Goal: Information Seeking & Learning: Learn about a topic

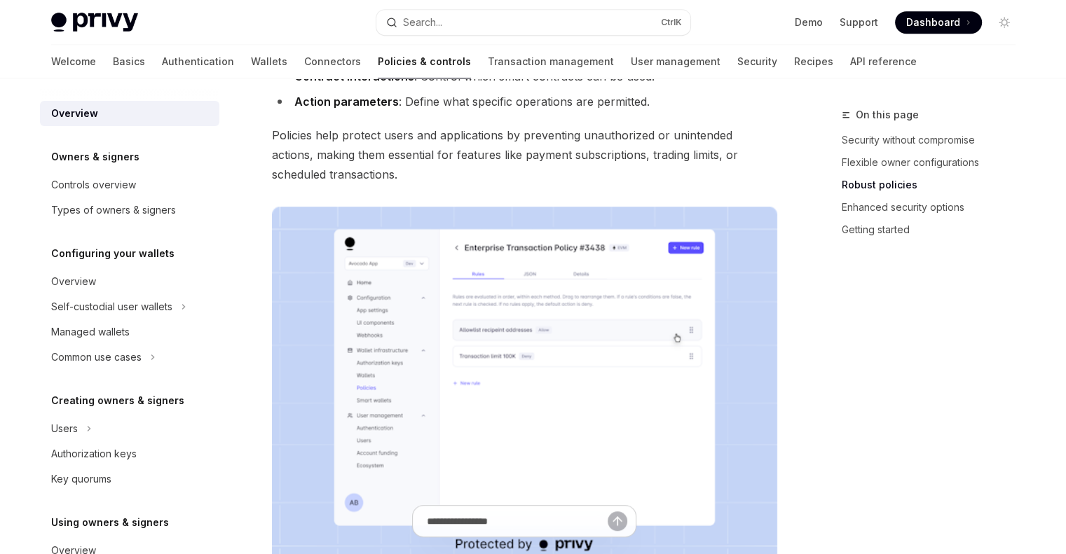
scroll to position [771, 0]
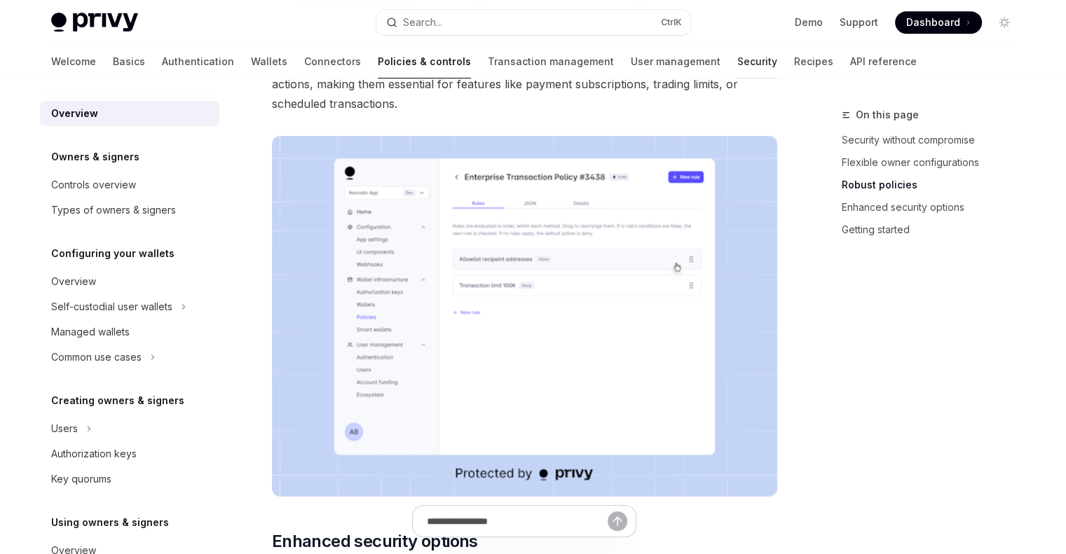
click at [737, 67] on link "Security" at bounding box center [757, 62] width 40 height 34
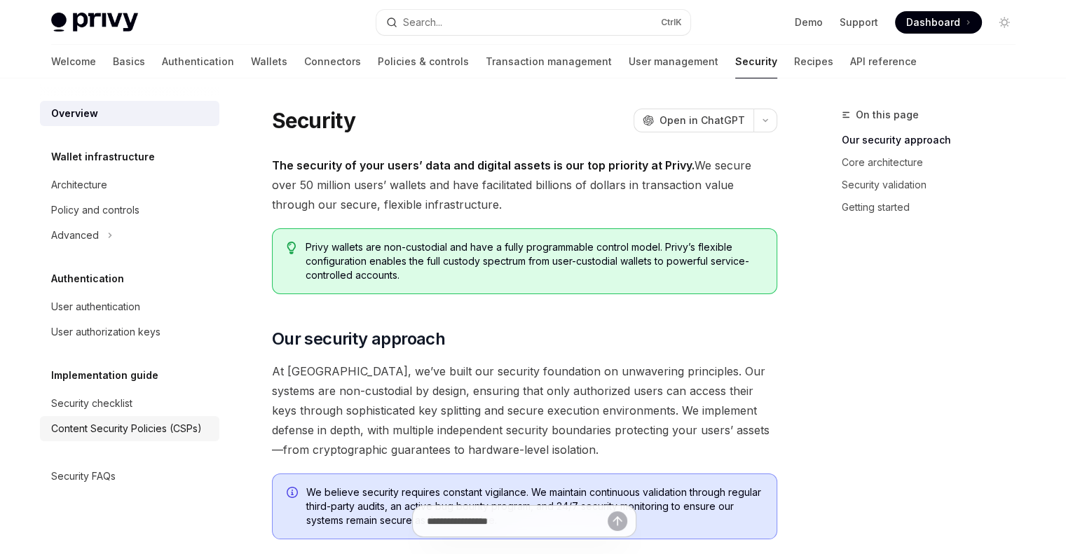
click at [160, 427] on div "Content Security Policies (CSPs)" at bounding box center [126, 428] width 151 height 17
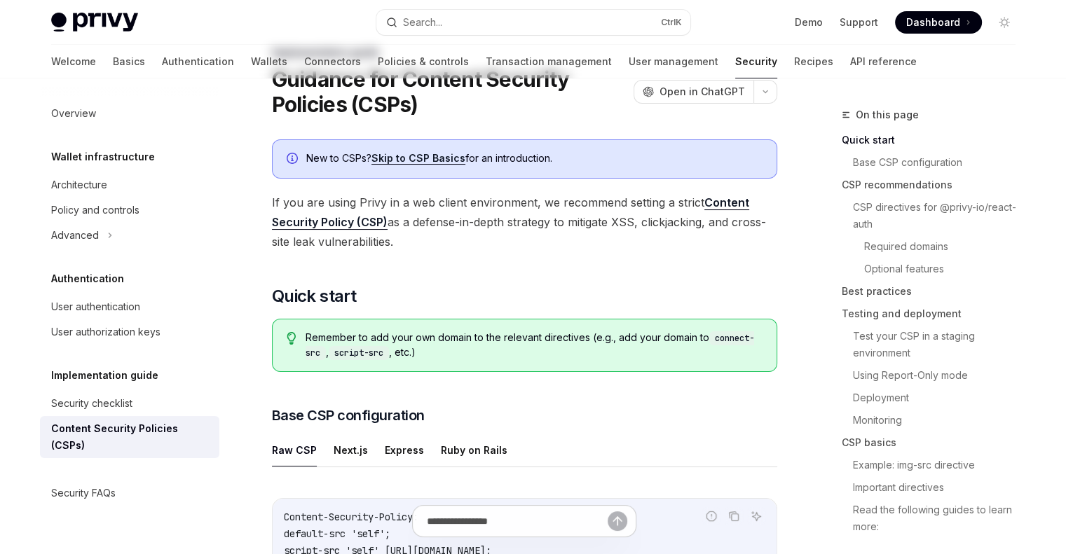
scroll to position [70, 0]
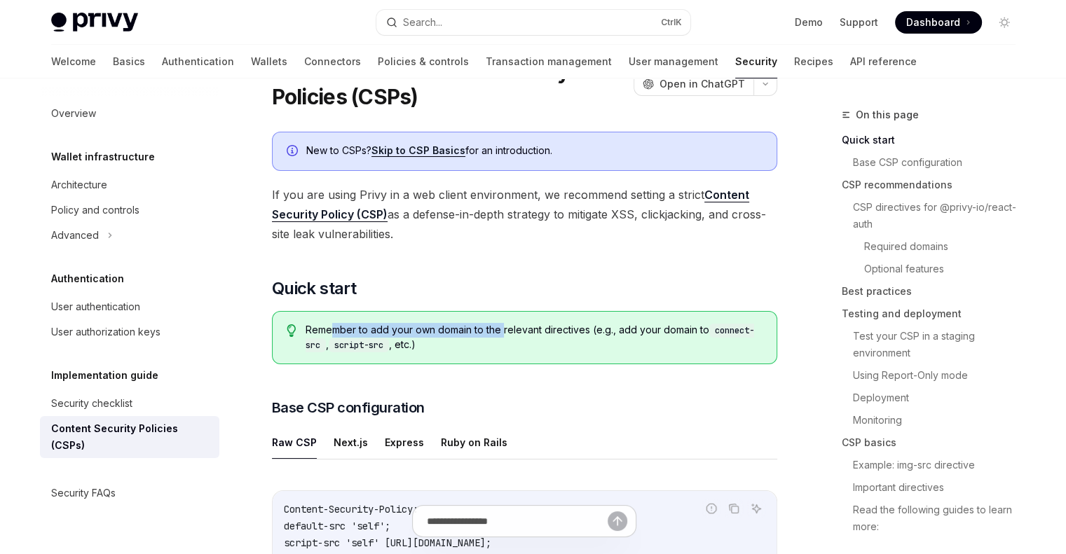
drag, startPoint x: 330, startPoint y: 331, endPoint x: 503, endPoint y: 332, distance: 173.1
click at [503, 331] on span "Remember to add your own domain to the relevant directives (e.g., add your doma…" at bounding box center [534, 337] width 456 height 29
click at [510, 348] on span "Remember to add your own domain to the relevant directives (e.g., add your doma…" at bounding box center [534, 337] width 456 height 29
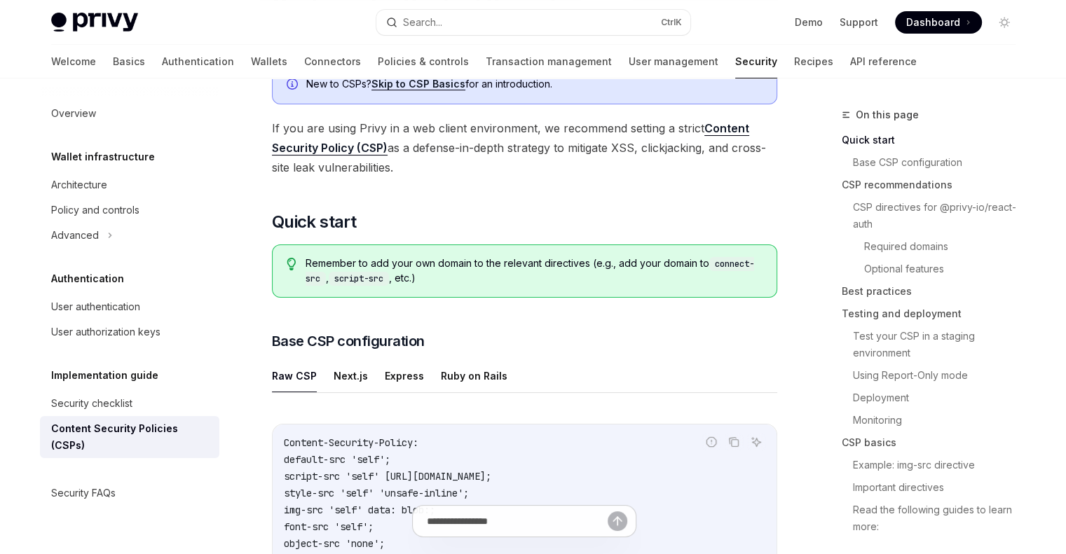
scroll to position [140, 0]
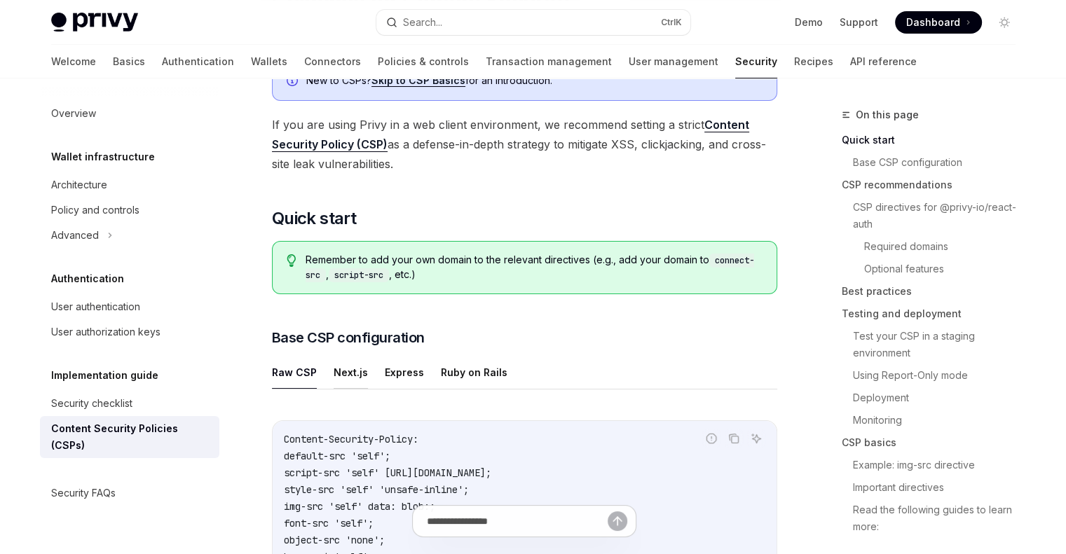
click at [360, 367] on button "Next.js" at bounding box center [351, 372] width 34 height 33
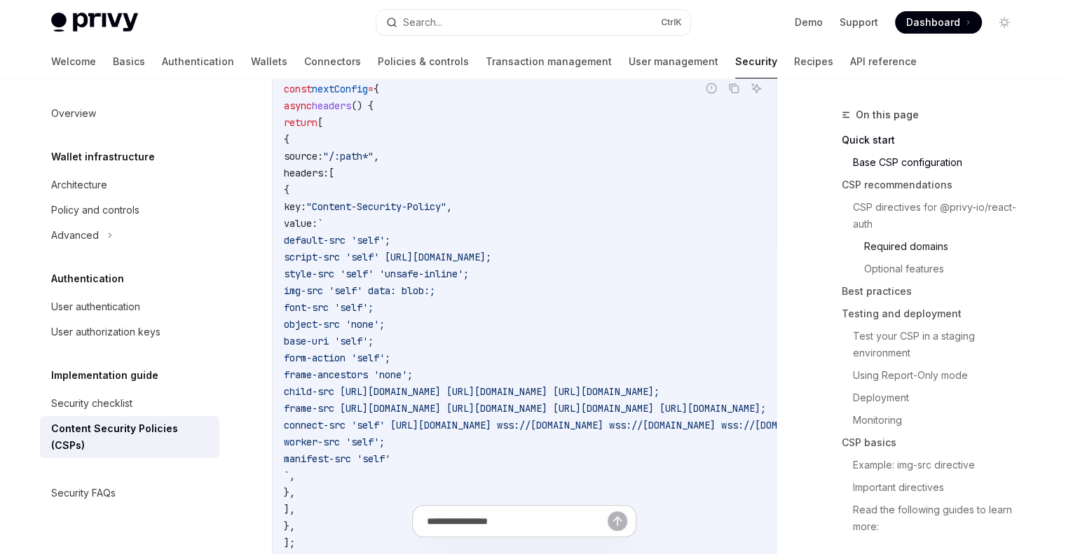
click at [882, 247] on link "Required domains" at bounding box center [945, 246] width 163 height 22
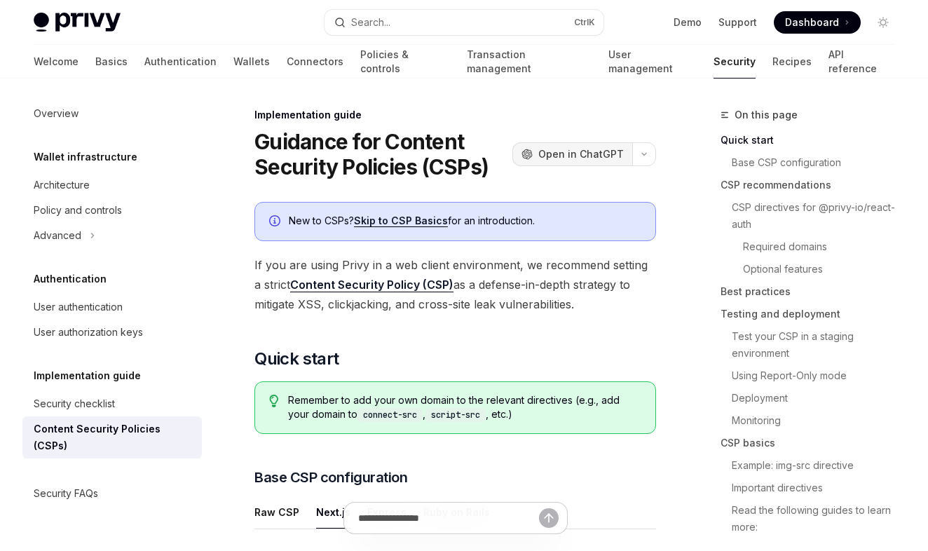
click at [604, 153] on span "Open in ChatGPT" at bounding box center [580, 154] width 85 height 14
type textarea "*"
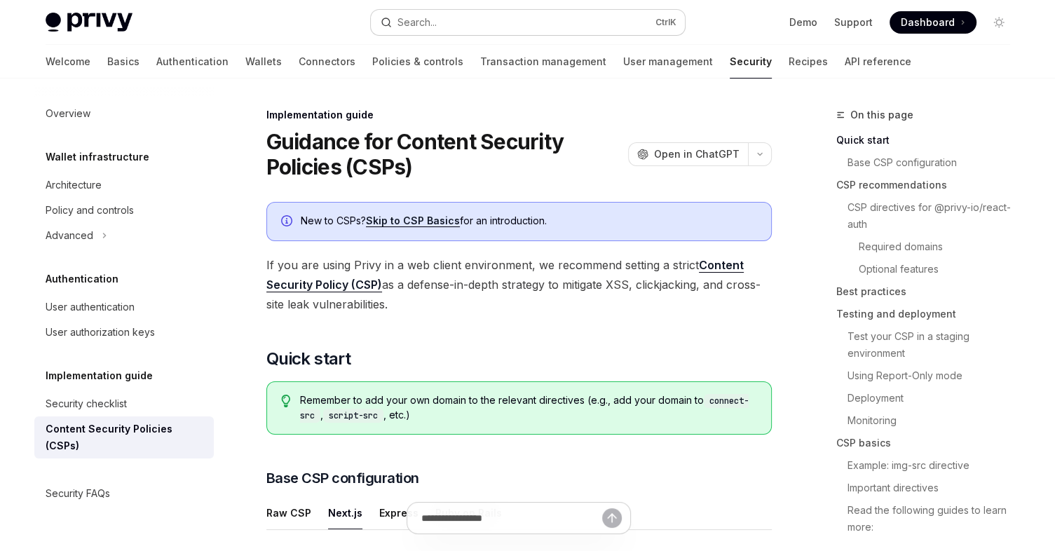
click at [533, 13] on button "Search... Ctrl K" at bounding box center [528, 22] width 314 height 25
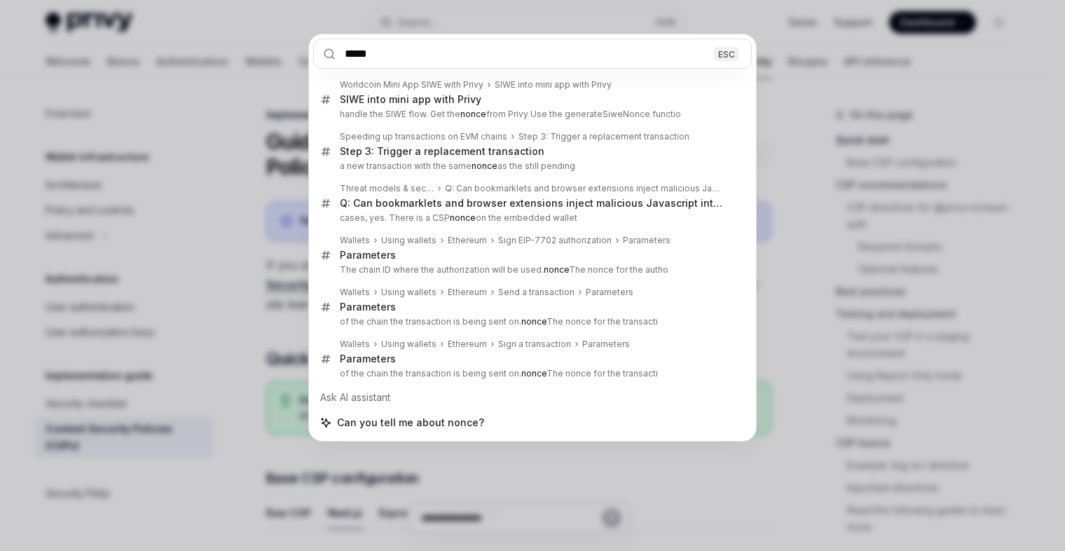
type input "*****"
click at [836, 215] on div "***** ESC Worldcoin Mini App SIWE with Privy SIWE into mini app with Privy SIWE…" at bounding box center [532, 275] width 1065 height 551
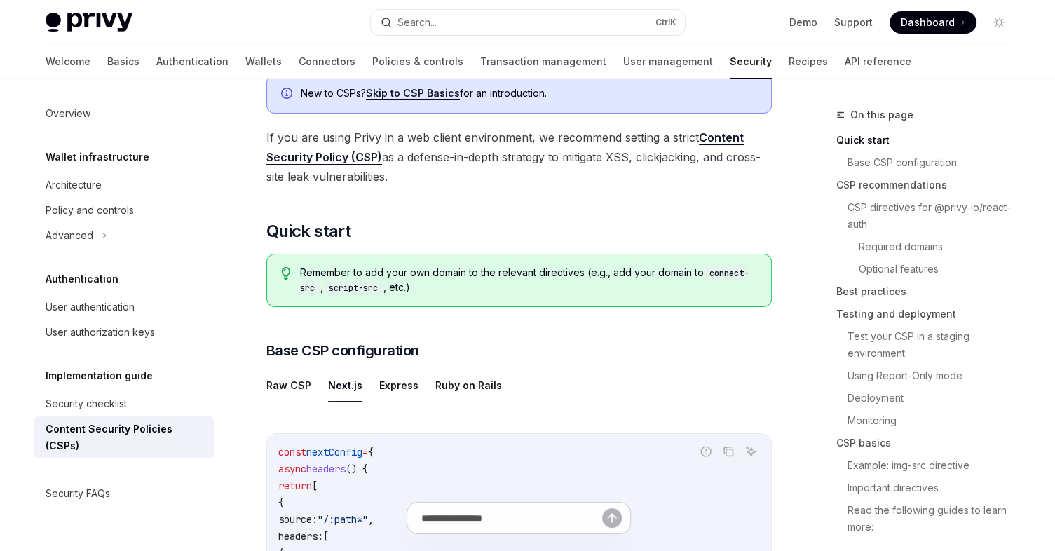
scroll to position [210, 0]
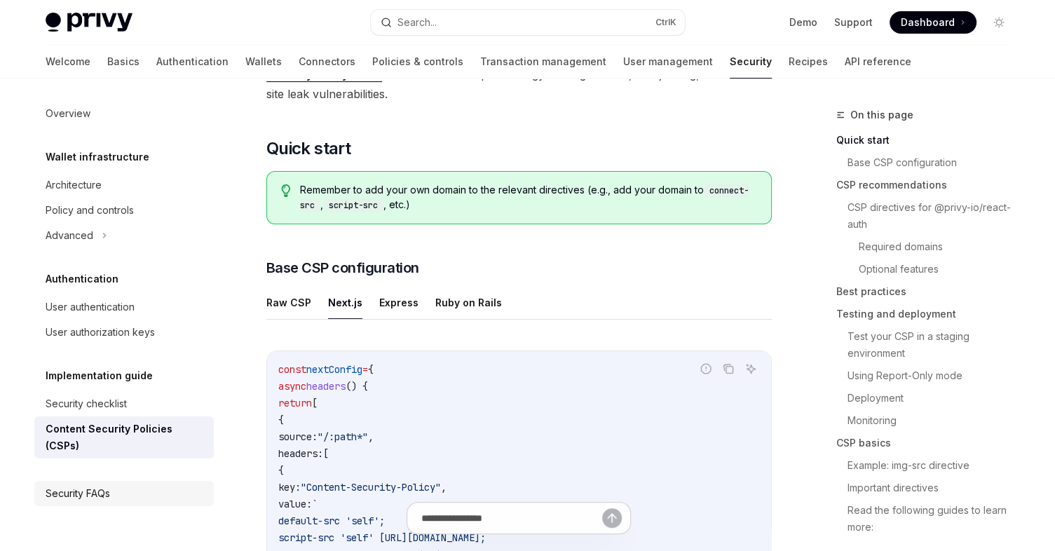
click at [84, 485] on div "Security FAQs" at bounding box center [78, 493] width 64 height 17
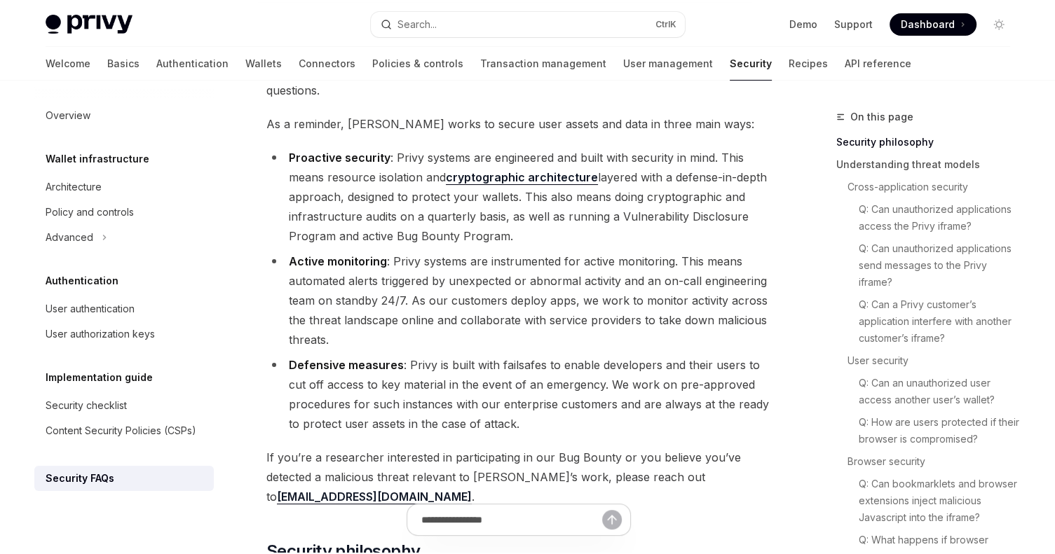
scroll to position [100, 0]
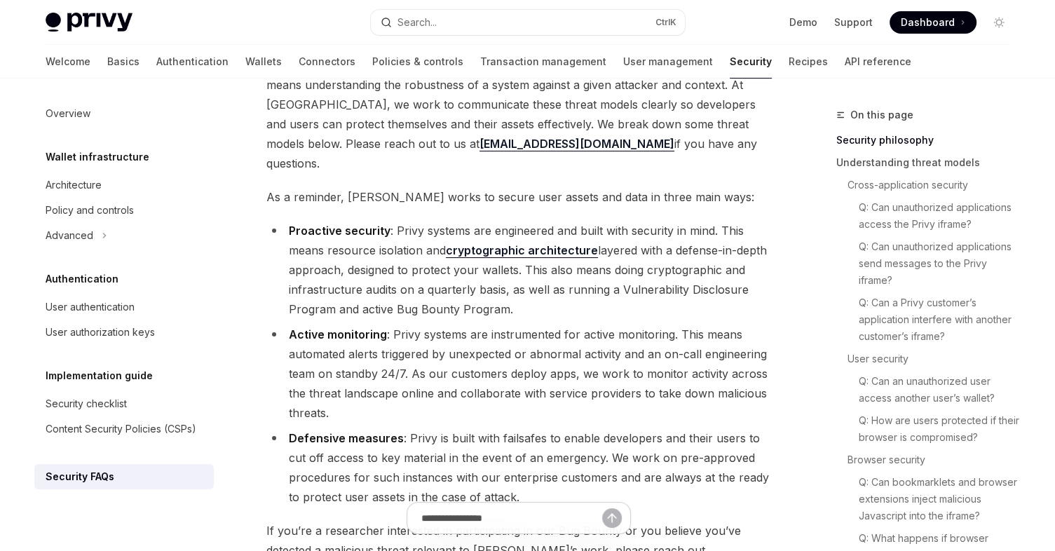
type textarea "*"
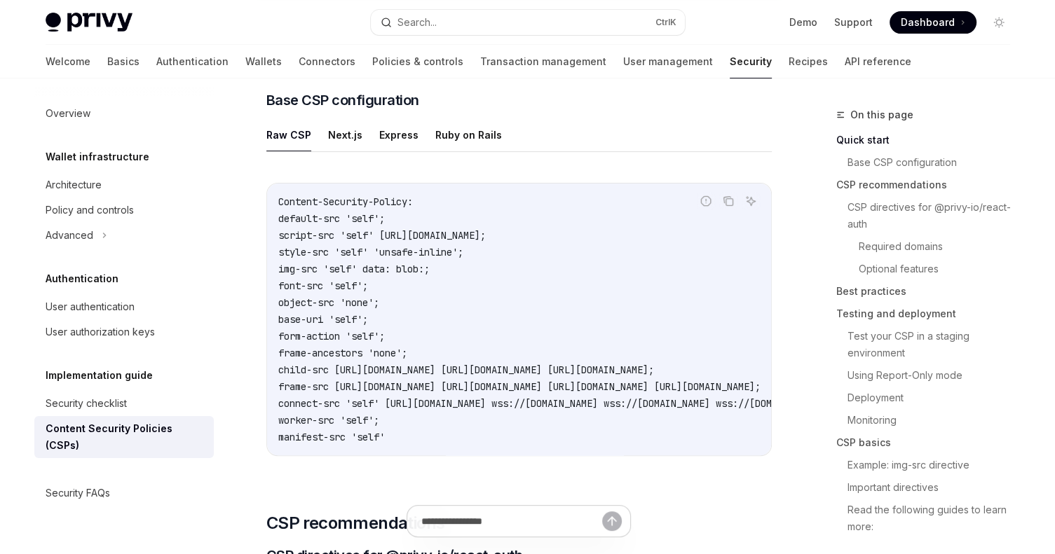
scroll to position [397, 0]
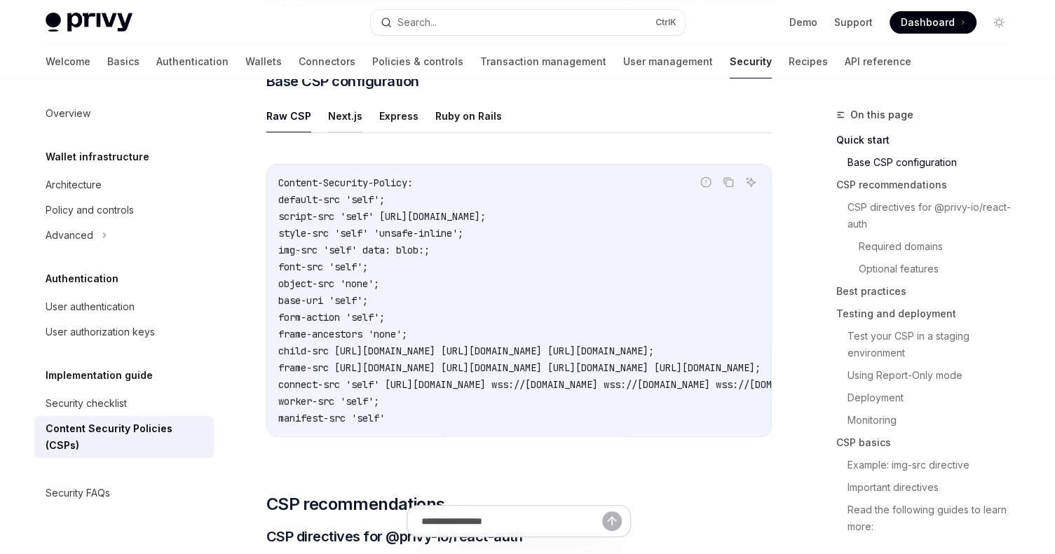
click at [345, 111] on button "Next.js" at bounding box center [345, 116] width 34 height 33
type textarea "*"
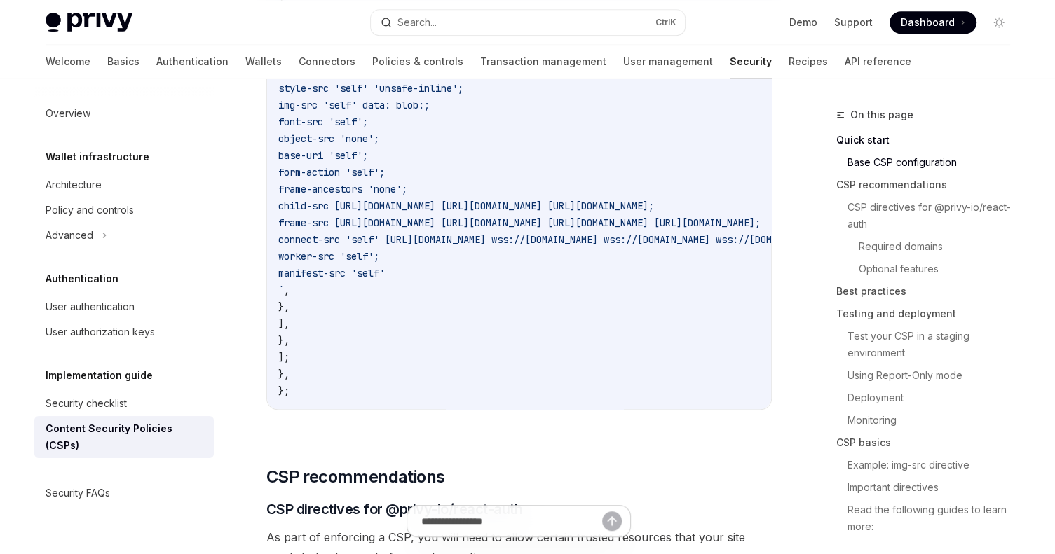
scroll to position [677, 0]
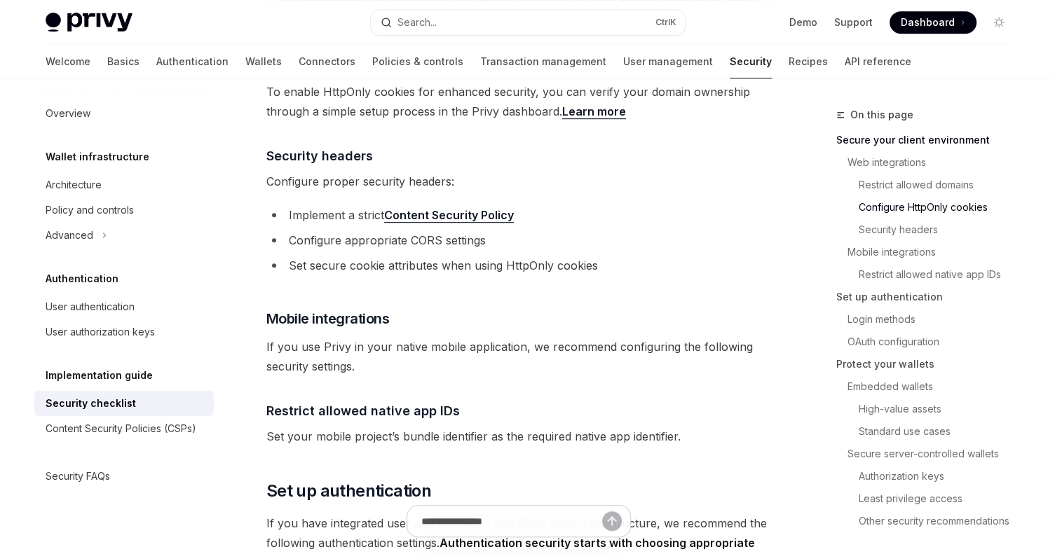
scroll to position [777, 0]
